Goal: Information Seeking & Learning: Learn about a topic

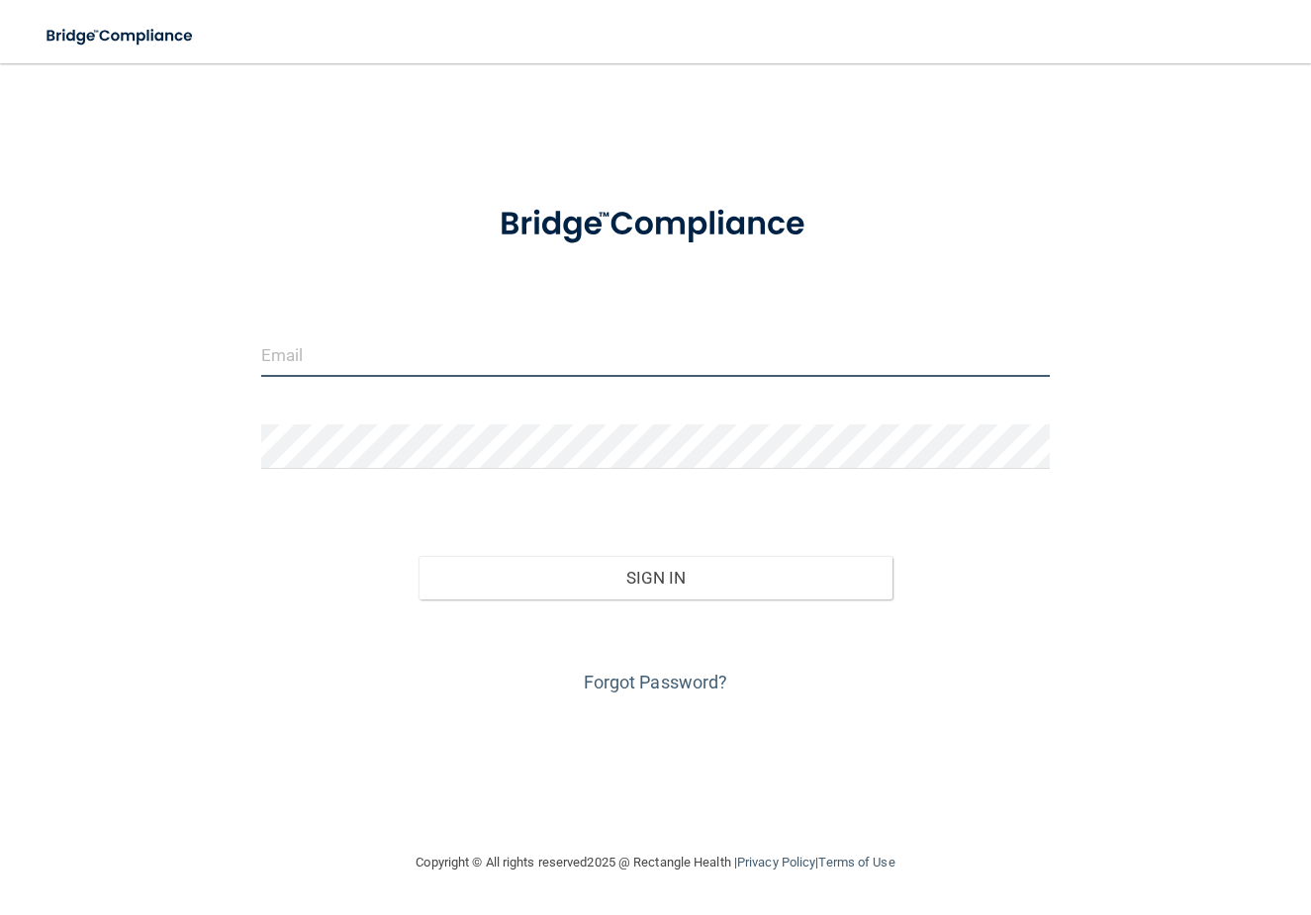
click at [411, 348] on input "email" at bounding box center [655, 354] width 788 height 45
type input "[EMAIL_ADDRESS][DOMAIN_NAME]"
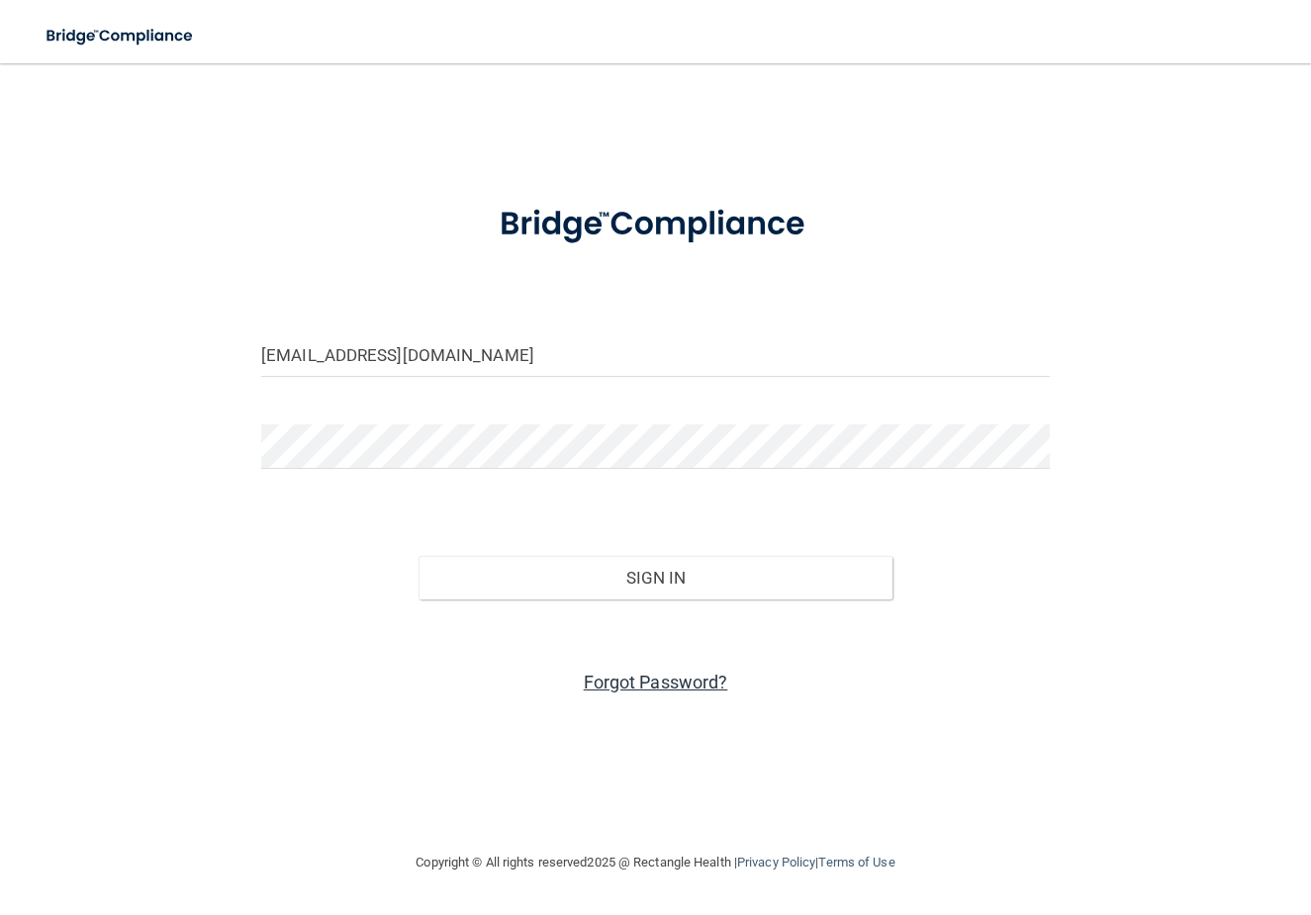
click at [613, 676] on link "Forgot Password?" at bounding box center [656, 682] width 144 height 21
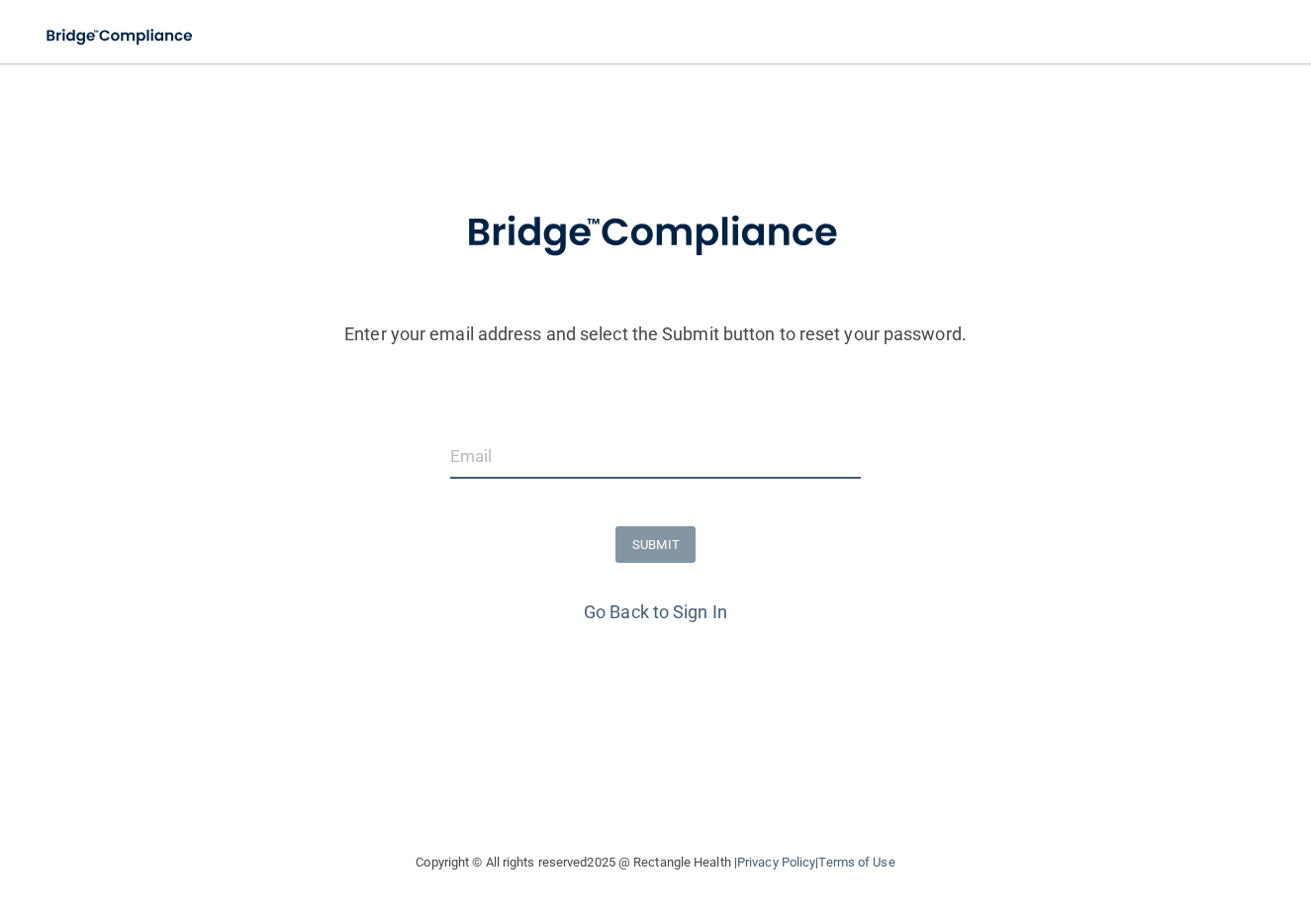
click at [533, 458] on input "email" at bounding box center [655, 456] width 411 height 45
type input "[EMAIL_ADDRESS][DOMAIN_NAME]"
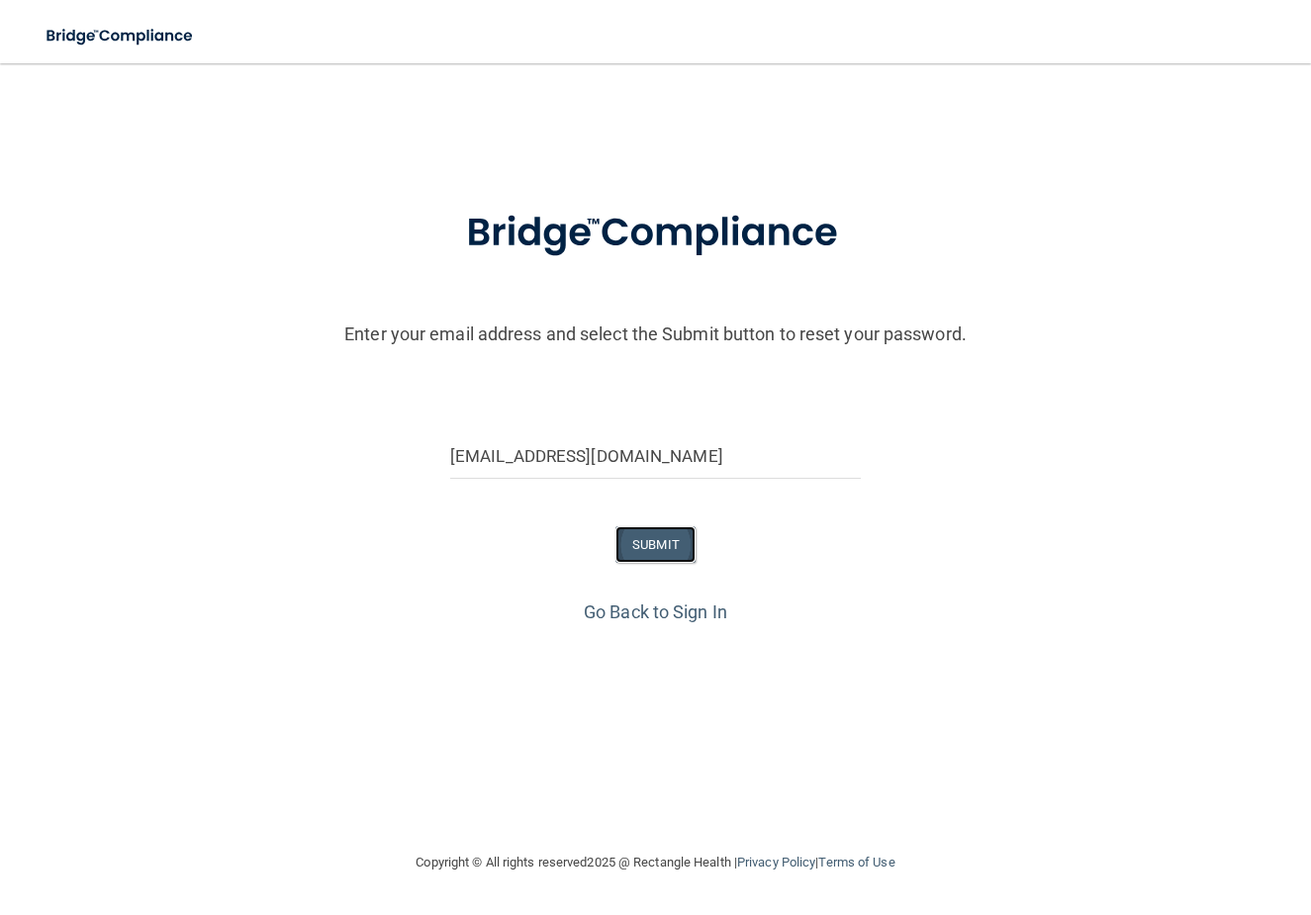
click at [639, 547] on button "SUBMIT" at bounding box center [655, 544] width 80 height 37
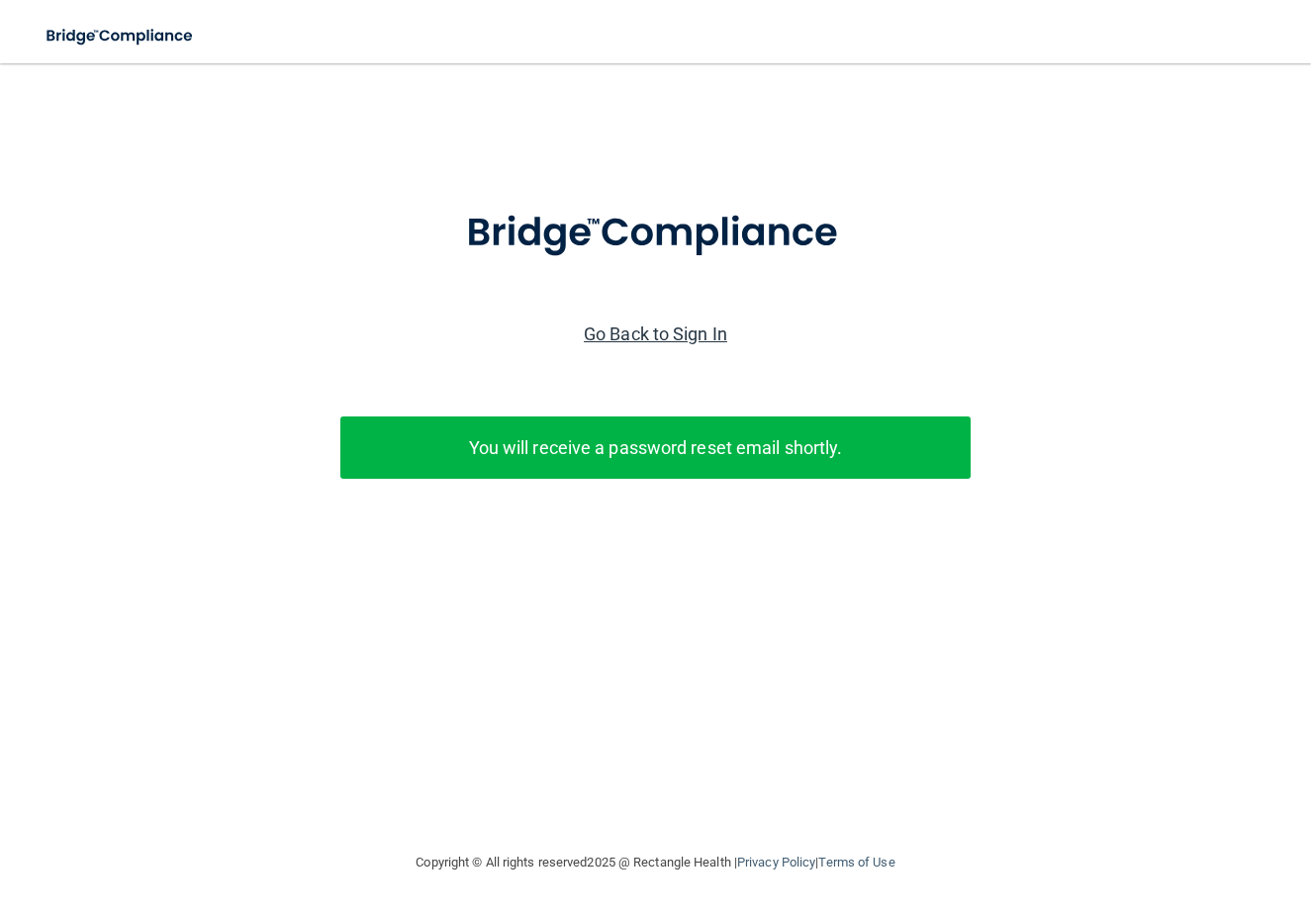
click at [677, 327] on link "Go Back to Sign In" at bounding box center [655, 333] width 143 height 21
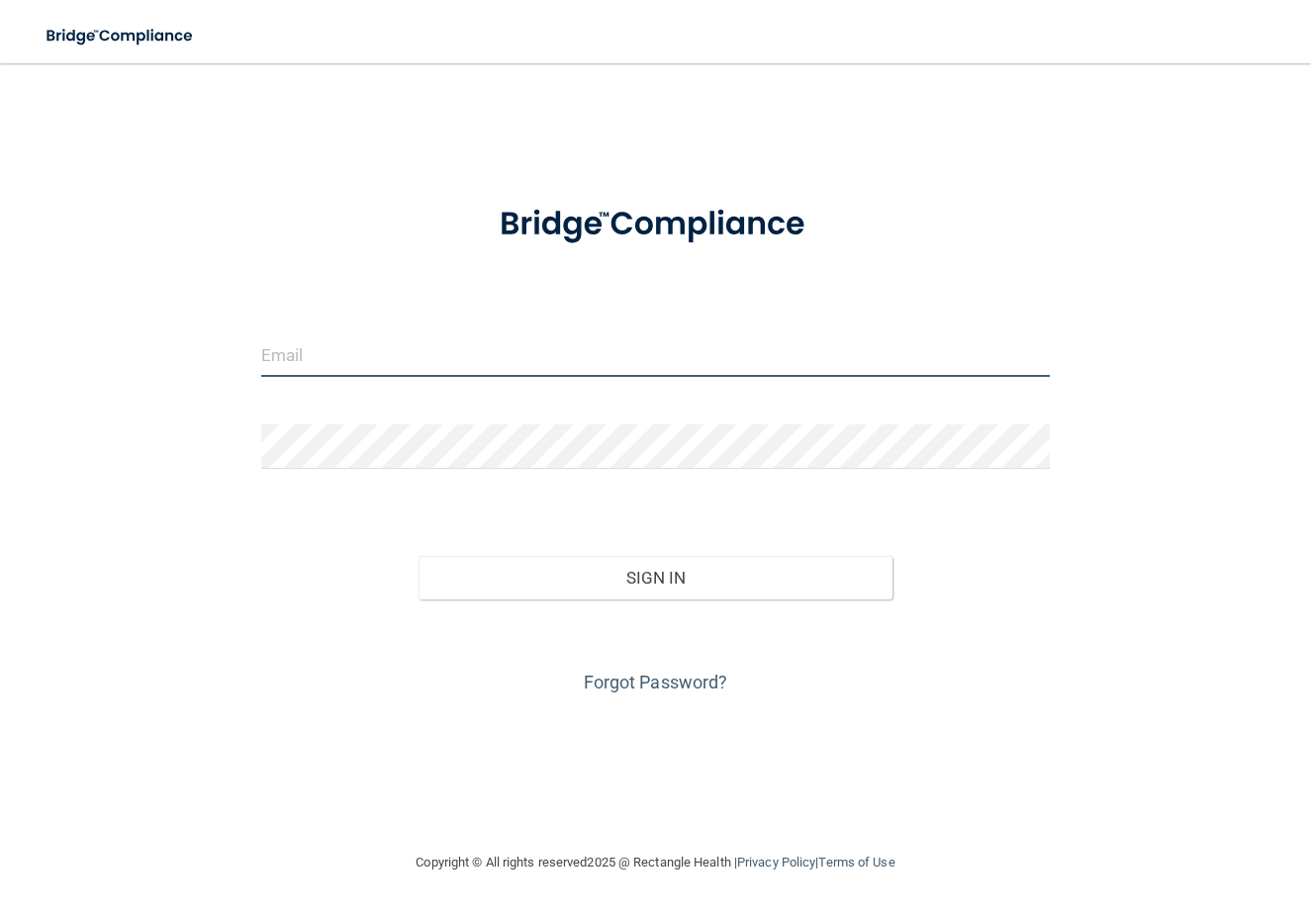
click at [610, 353] on input "email" at bounding box center [655, 354] width 788 height 45
type input "[EMAIL_ADDRESS][DOMAIN_NAME]"
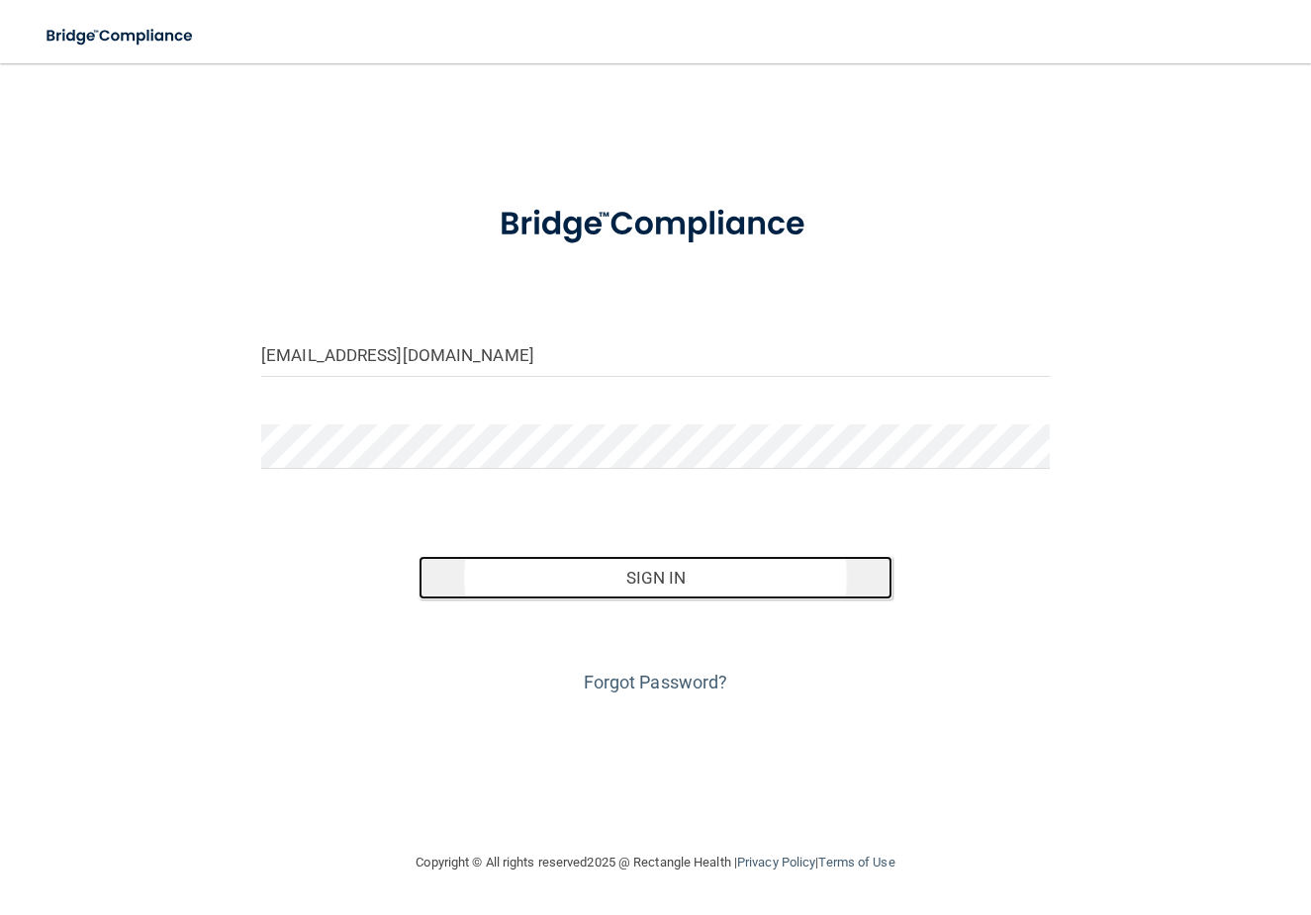
click at [642, 580] on button "Sign In" at bounding box center [654, 578] width 473 height 44
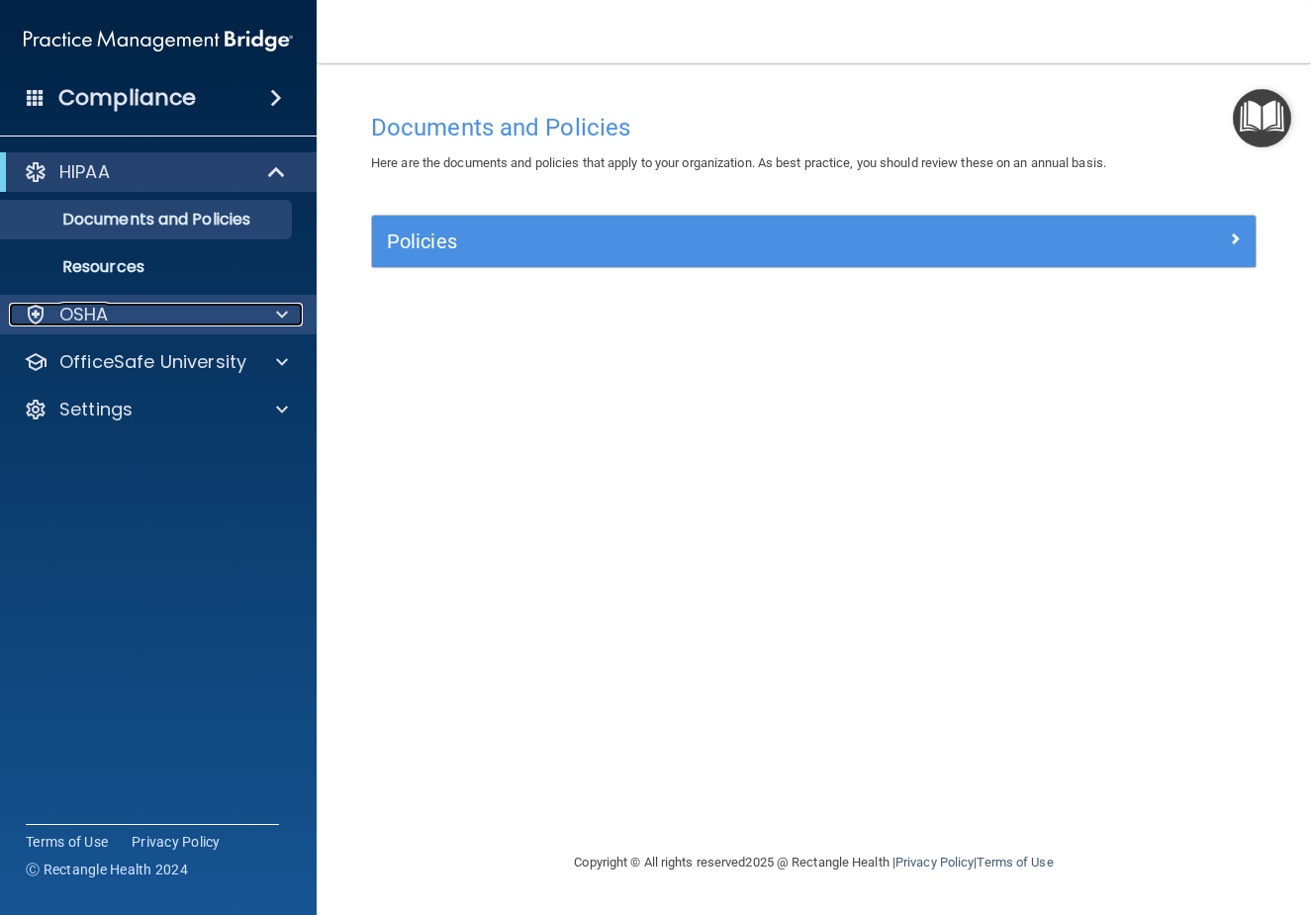
click at [276, 315] on span at bounding box center [282, 315] width 12 height 24
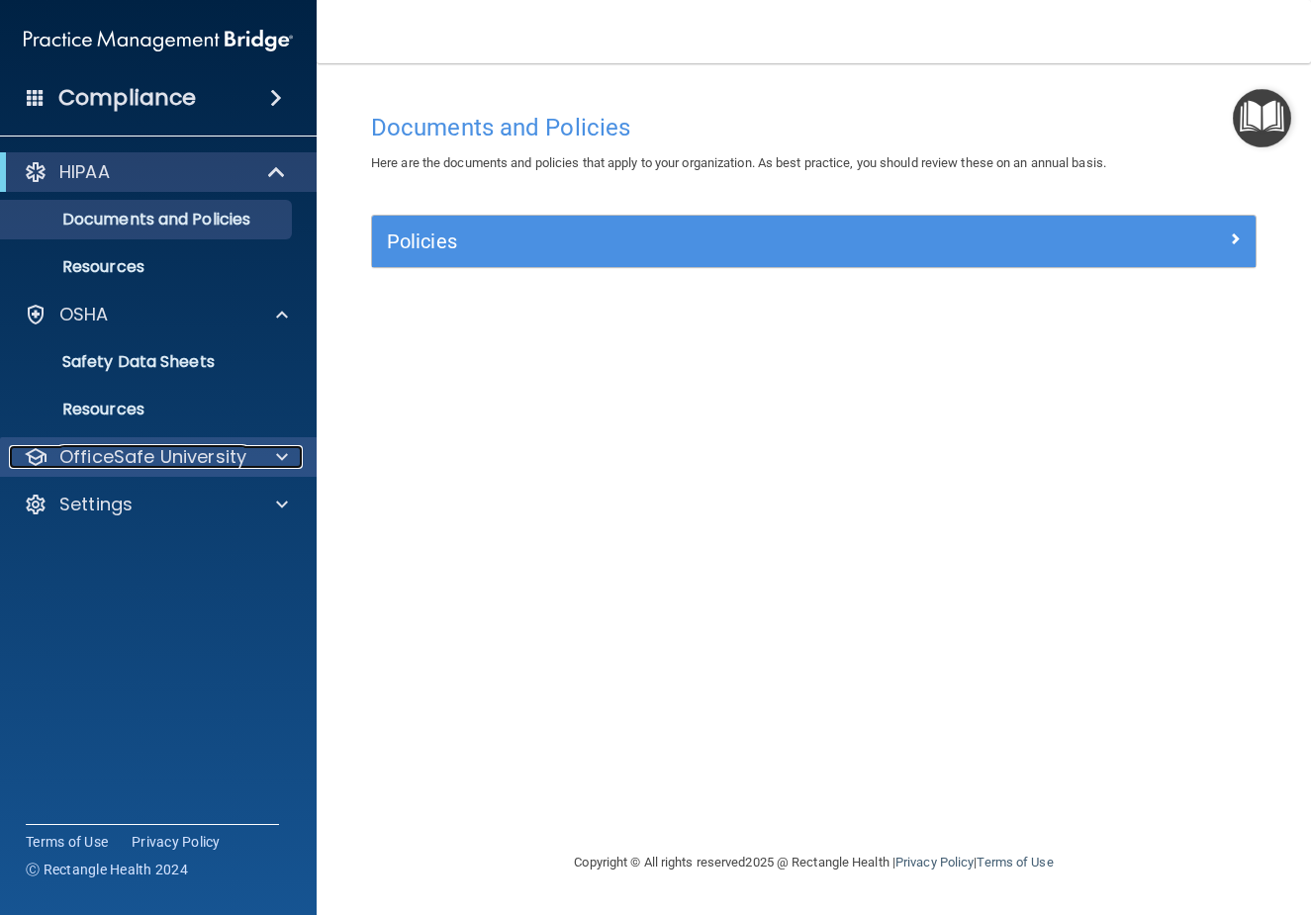
click at [284, 452] on span at bounding box center [282, 457] width 12 height 24
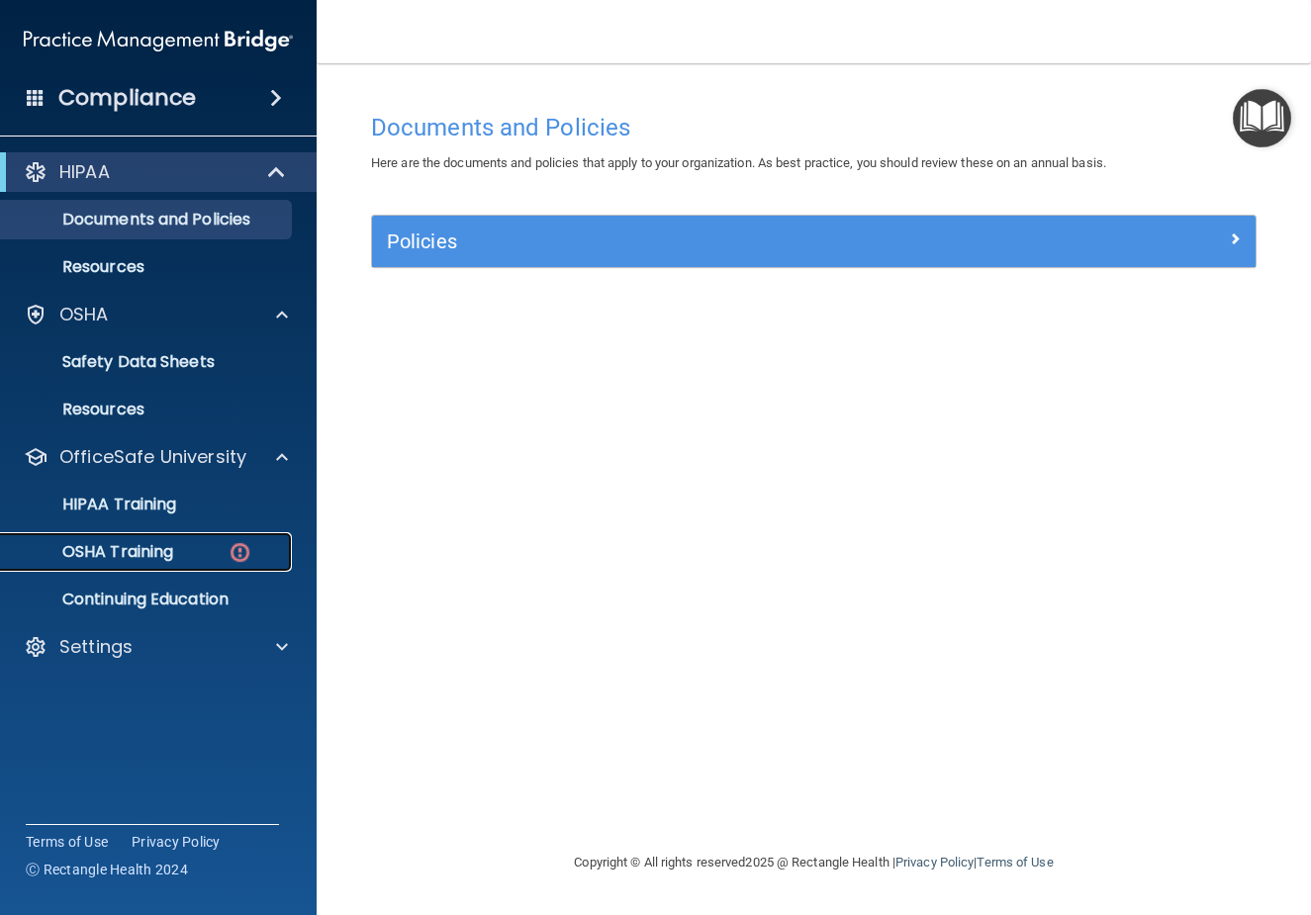
click at [152, 543] on p "OSHA Training" at bounding box center [93, 552] width 160 height 20
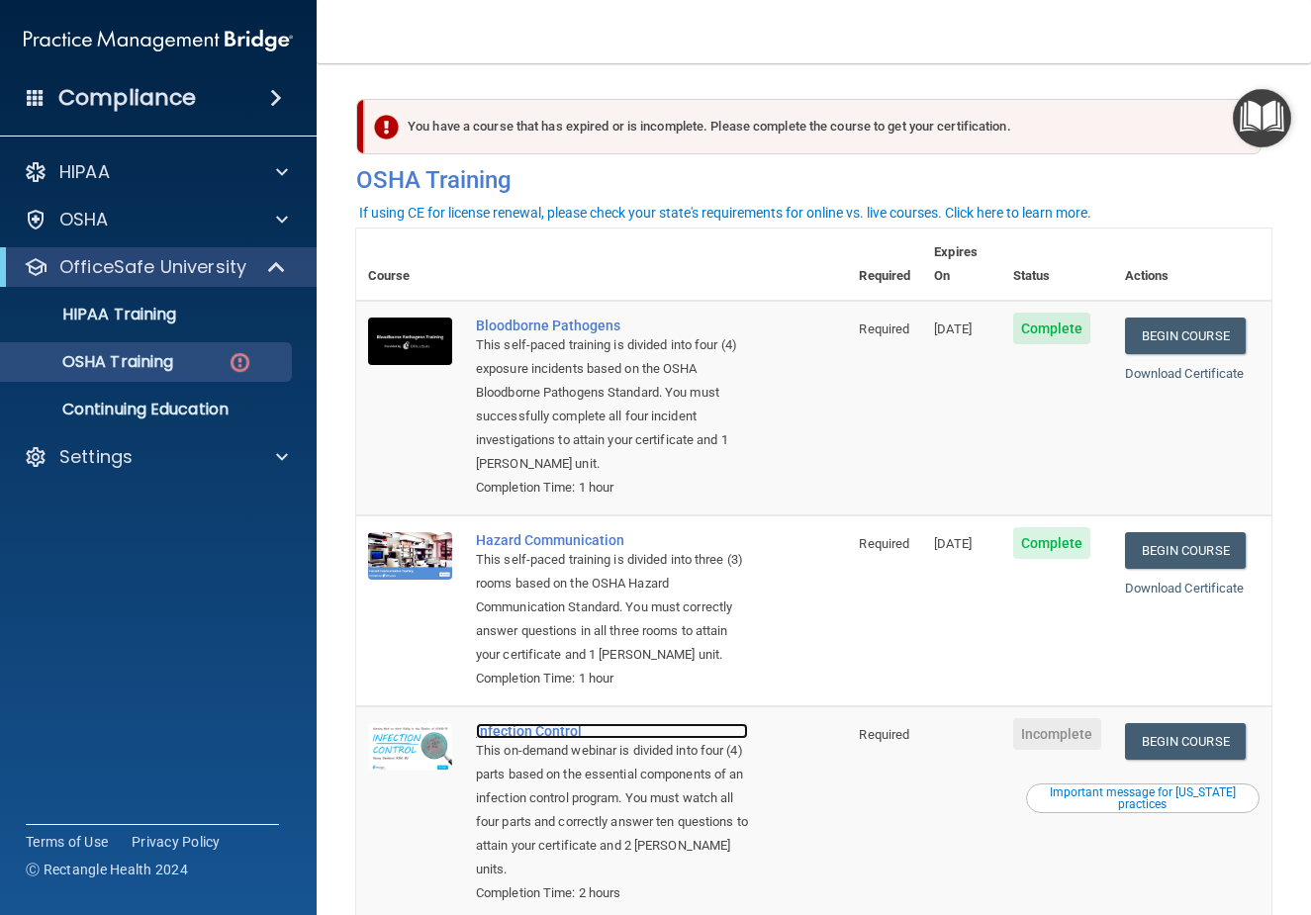
click at [505, 735] on div "Infection Control" at bounding box center [612, 731] width 272 height 16
